Goal: Obtain resource: Download file/media

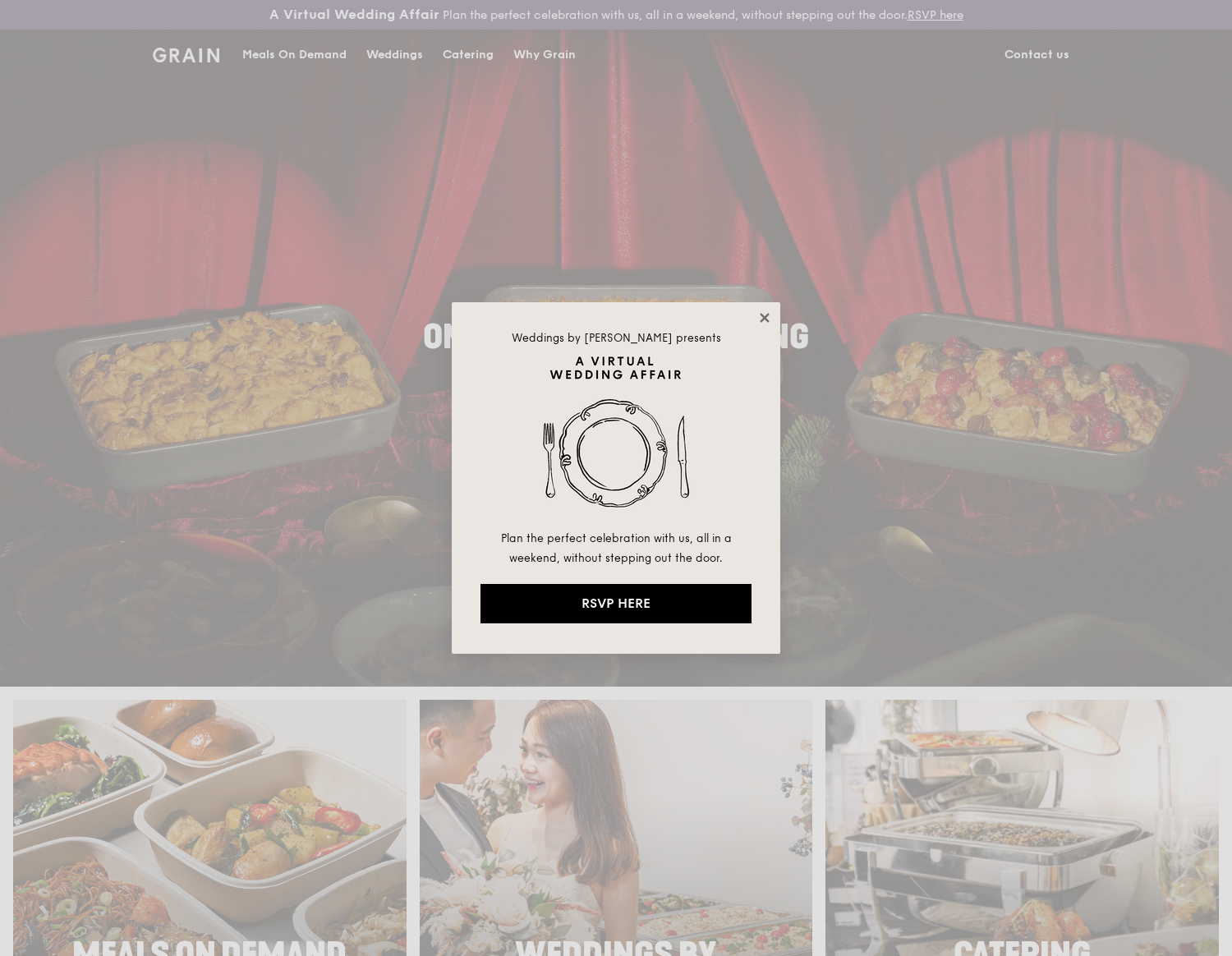
click at [767, 316] on icon at bounding box center [764, 317] width 9 height 9
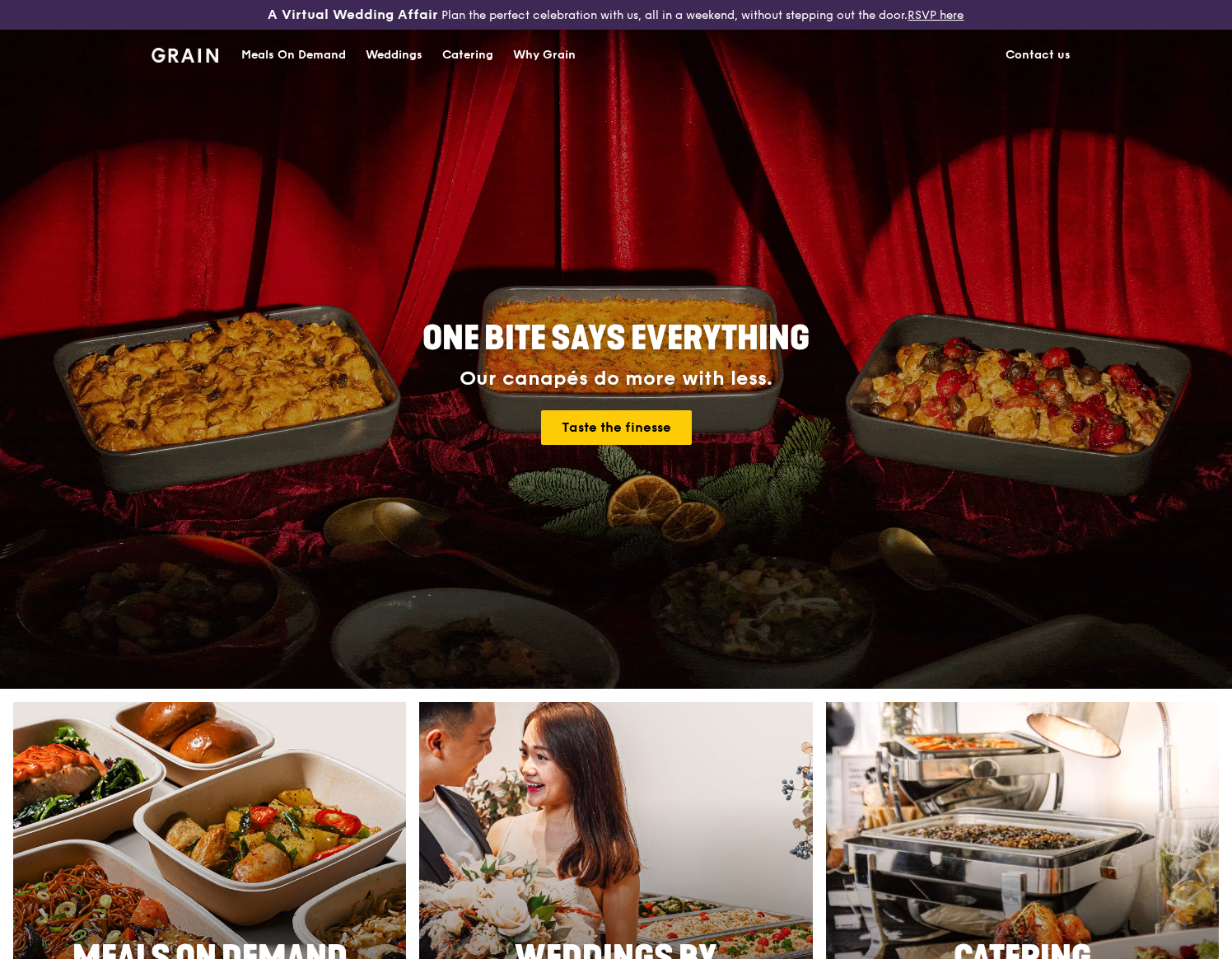
click at [472, 58] on div "Catering" at bounding box center [468, 55] width 51 height 49
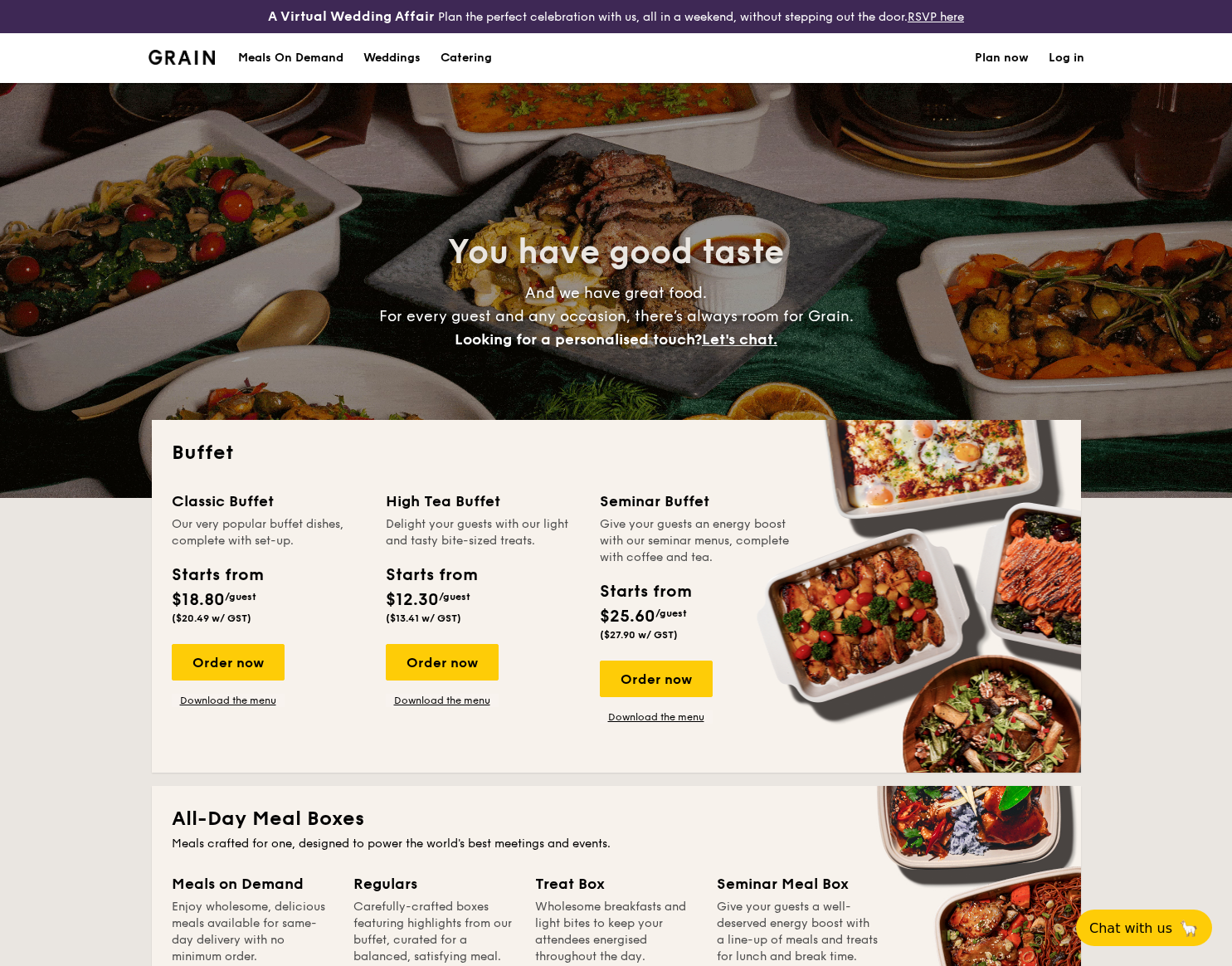
select select
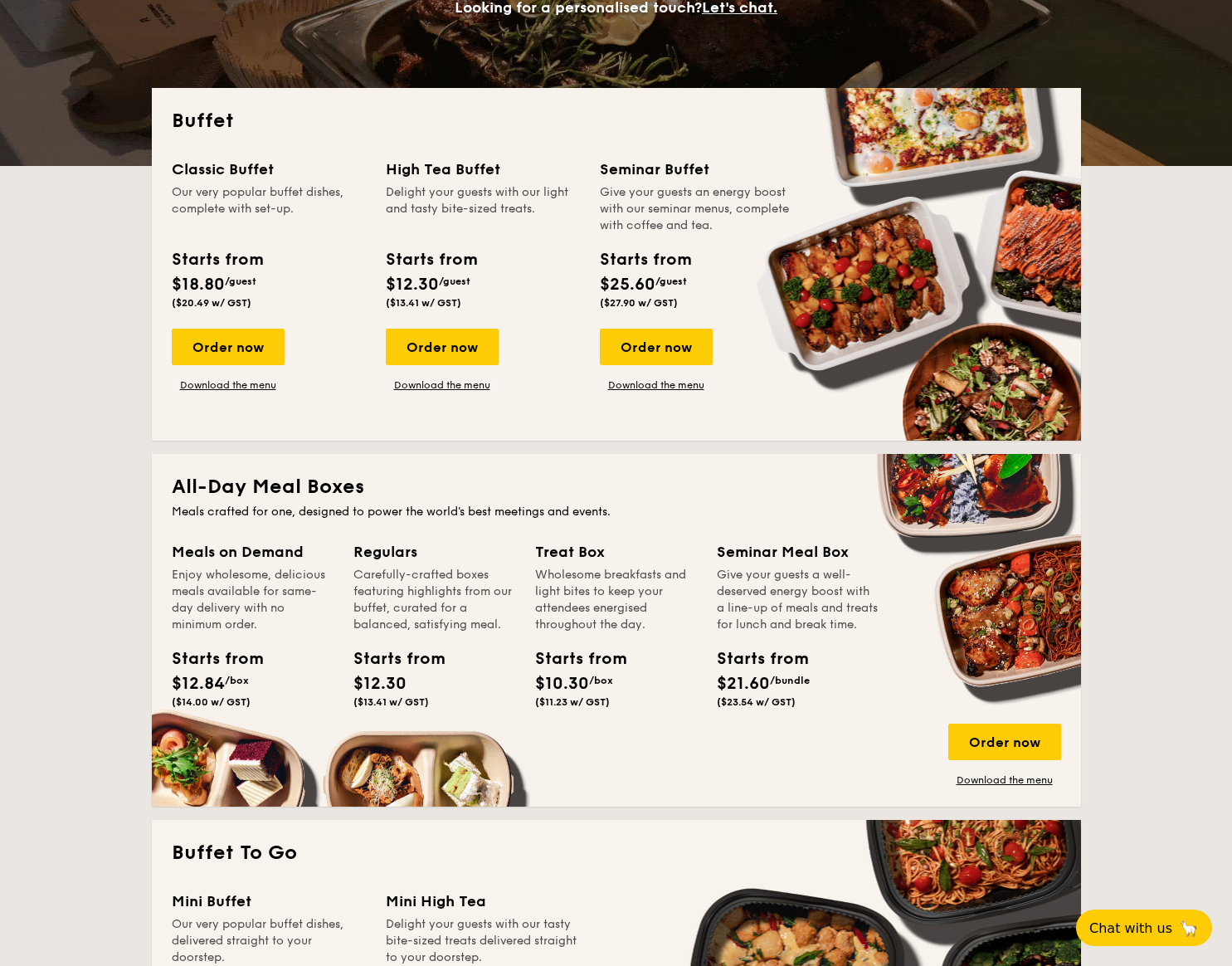
scroll to position [414, 0]
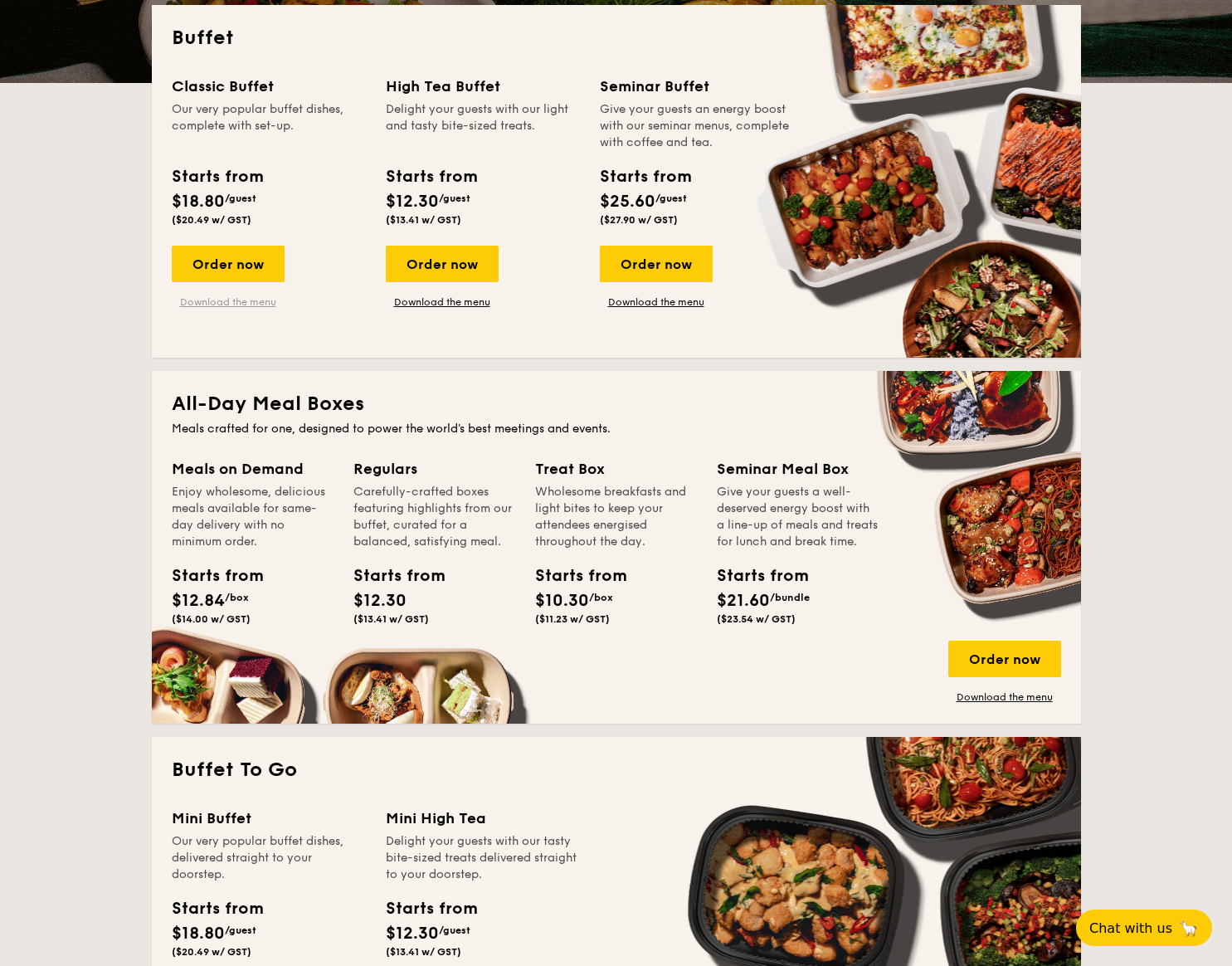
click at [228, 305] on link "Download the menu" at bounding box center [228, 302] width 113 height 13
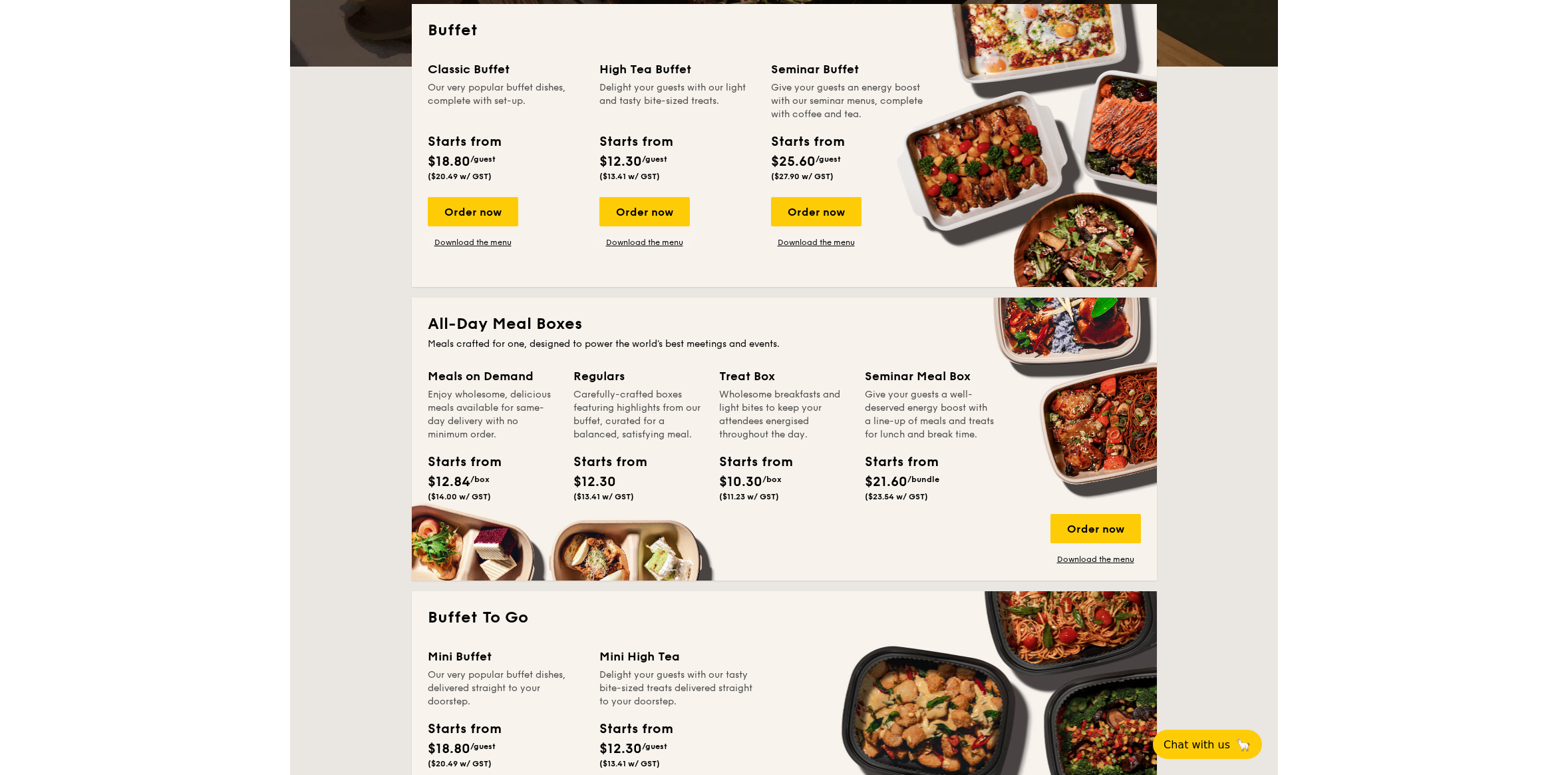
scroll to position [666, 0]
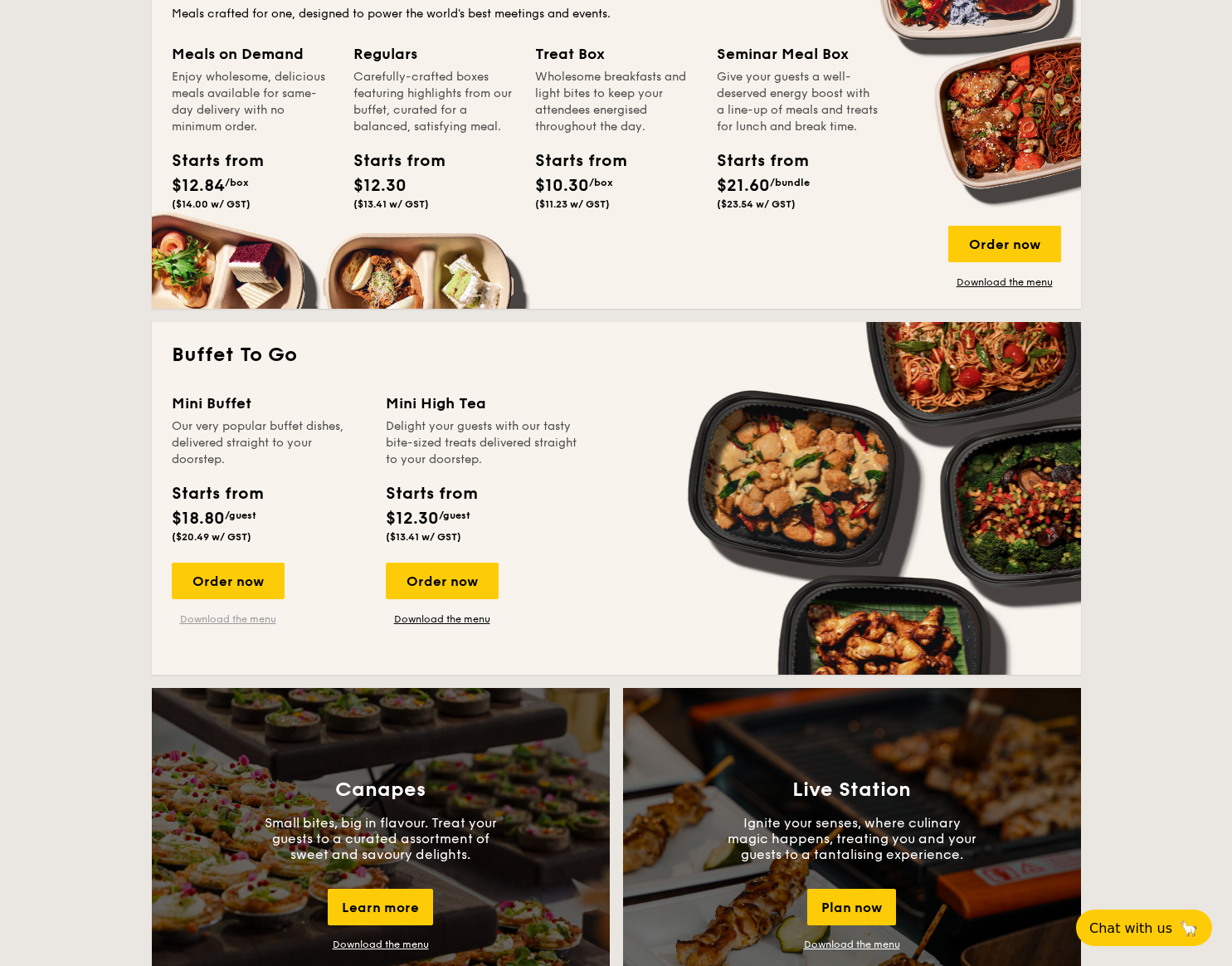
click at [256, 621] on link "Download the menu" at bounding box center [228, 619] width 113 height 13
